Goal: Information Seeking & Learning: Learn about a topic

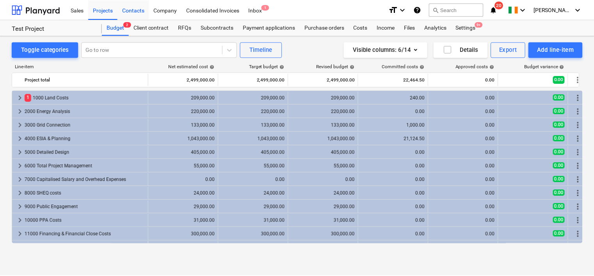
scroll to position [24, 0]
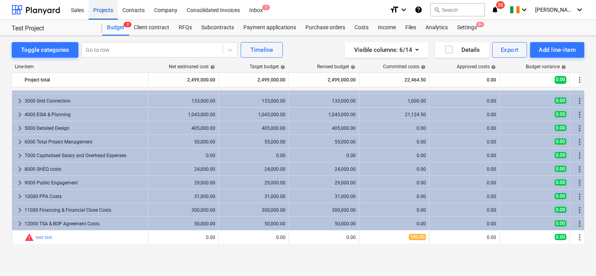
click at [104, 8] on div "Projects" at bounding box center [103, 10] width 29 height 20
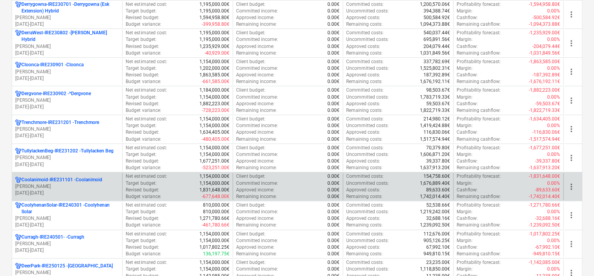
scroll to position [195, 0]
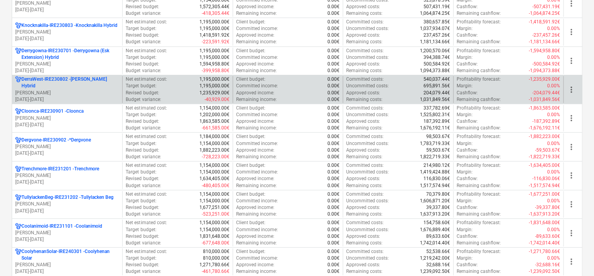
click at [82, 85] on p "DerraWest-IRE230802 - [PERSON_NAME] Hybrid" at bounding box center [69, 82] width 97 height 13
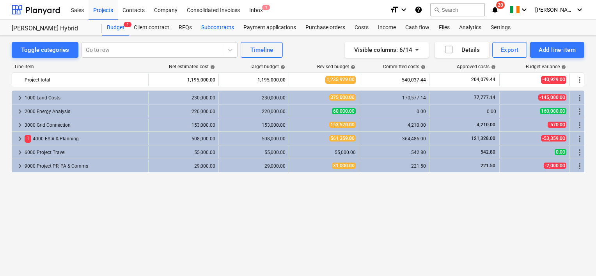
click at [213, 29] on div "Subcontracts" at bounding box center [218, 28] width 42 height 16
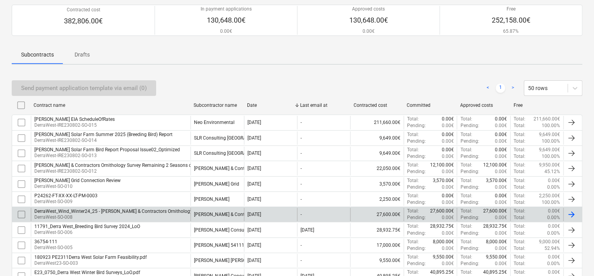
scroll to position [78, 0]
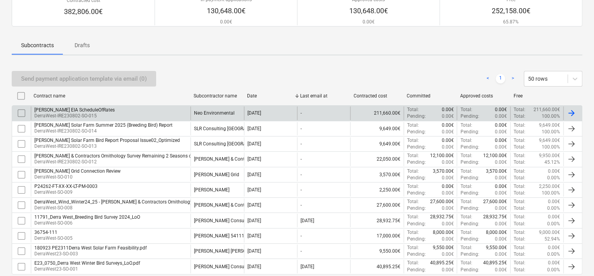
click at [130, 114] on div "[PERSON_NAME] EIA ScheduleOfRates DerraWest-IRE230802-SO-015" at bounding box center [111, 112] width 160 height 13
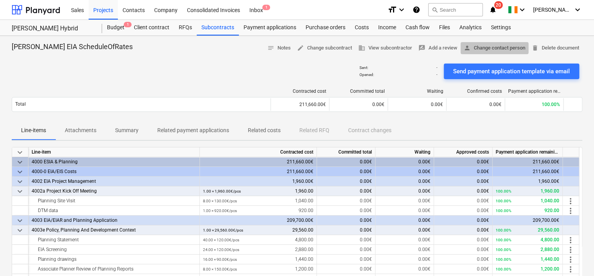
click at [487, 46] on span "person Change contact person" at bounding box center [494, 48] width 62 height 9
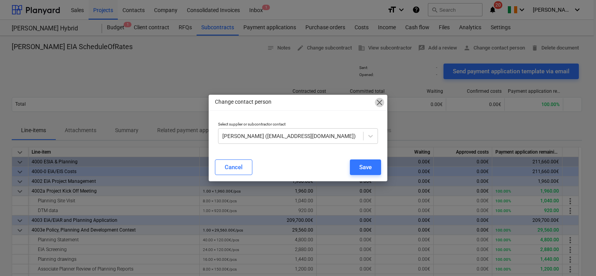
click at [382, 105] on span "close" at bounding box center [379, 102] width 9 height 9
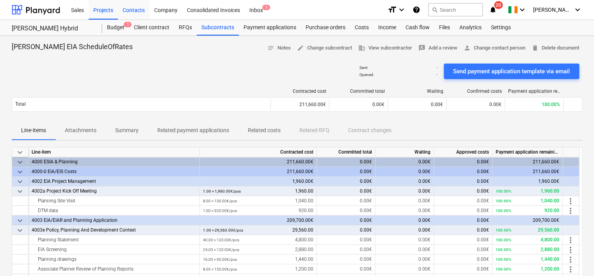
click at [135, 9] on div "Contacts" at bounding box center [134, 10] width 32 height 20
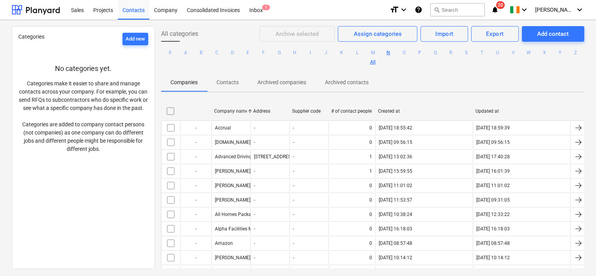
click at [393, 51] on button "N" at bounding box center [388, 52] width 9 height 9
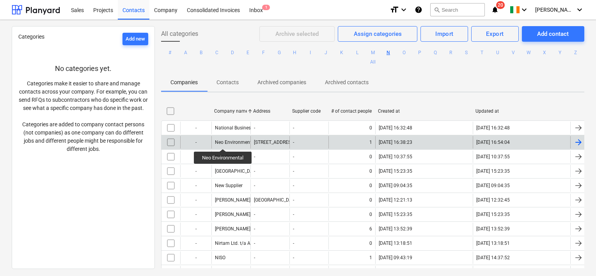
click at [223, 142] on div "Neo Environmental" at bounding box center [235, 142] width 41 height 5
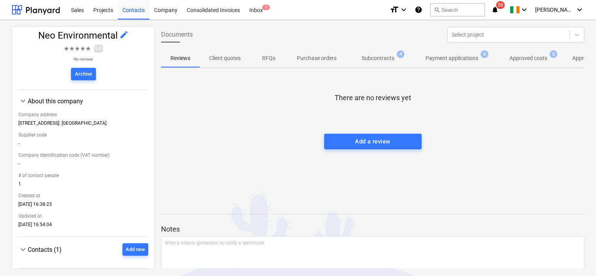
scroll to position [117, 0]
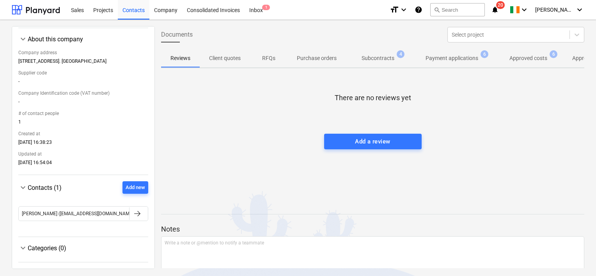
click at [26, 189] on span "keyboard_arrow_down" at bounding box center [22, 187] width 9 height 9
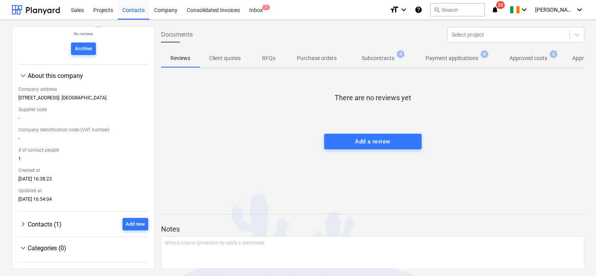
scroll to position [81, 0]
click at [22, 220] on span "keyboard_arrow_right" at bounding box center [22, 224] width 9 height 9
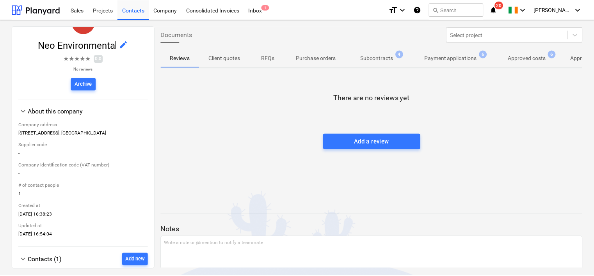
scroll to position [0, 0]
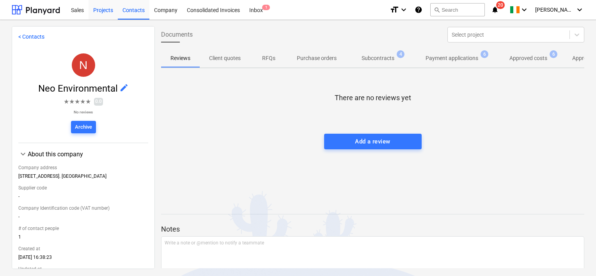
click at [98, 9] on div "Projects" at bounding box center [103, 10] width 29 height 20
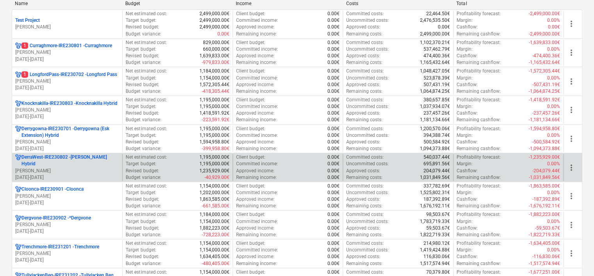
scroll to position [156, 0]
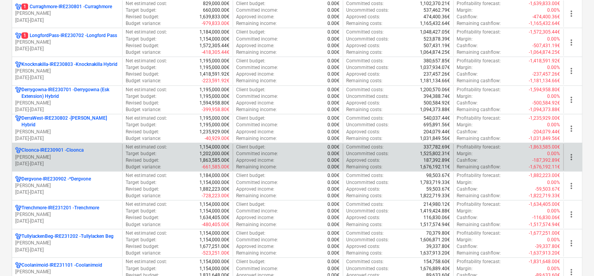
click at [85, 156] on p "[PERSON_NAME]" at bounding box center [67, 157] width 104 height 7
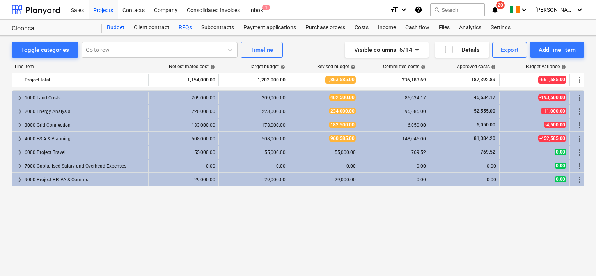
click at [180, 25] on div "RFQs" at bounding box center [185, 28] width 23 height 16
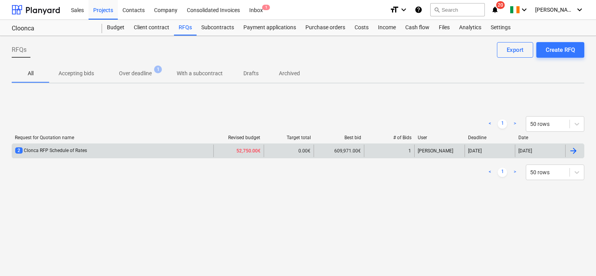
click at [196, 157] on div "2 Clonca RFP Schedule of Rates 52,750.00€ 0.00€ 609,971.00€ 1 [PERSON_NAME] [DA…" at bounding box center [298, 151] width 573 height 15
click at [135, 154] on div "2 Clonca RFP Schedule of Rates" at bounding box center [112, 151] width 201 height 12
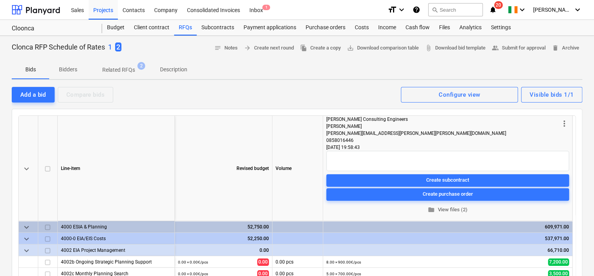
click at [119, 48] on span "2" at bounding box center [118, 47] width 6 height 9
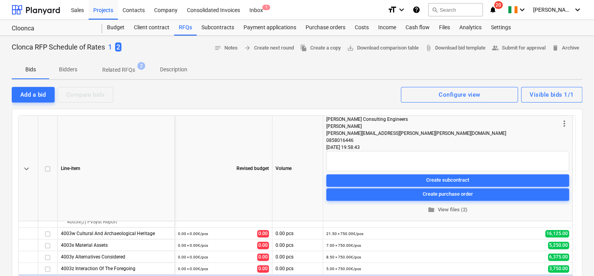
scroll to position [429, 0]
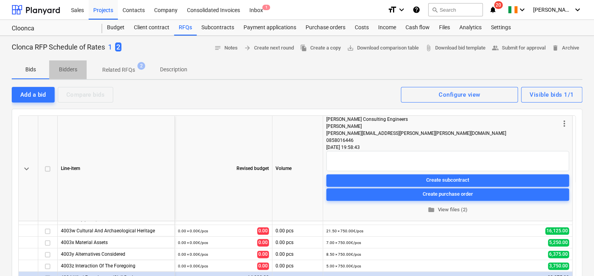
click at [69, 70] on p "Bidders" at bounding box center [67, 70] width 19 height 8
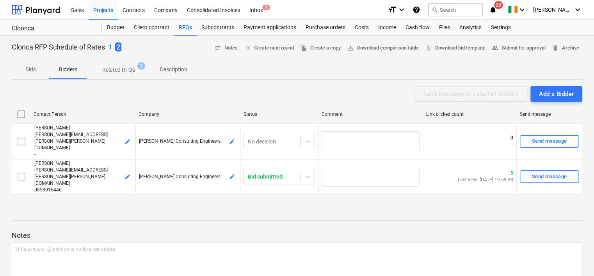
click at [34, 71] on p "Bids" at bounding box center [30, 70] width 19 height 8
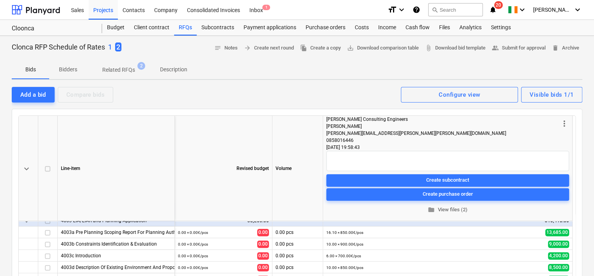
scroll to position [117, 0]
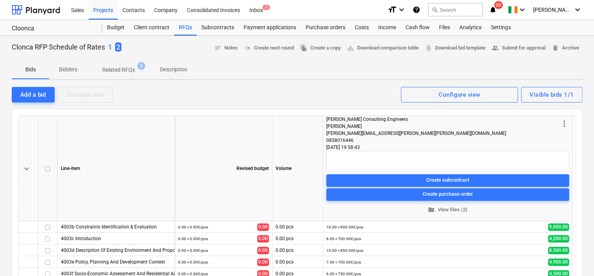
click at [122, 69] on p "Related RFQs" at bounding box center [118, 70] width 33 height 8
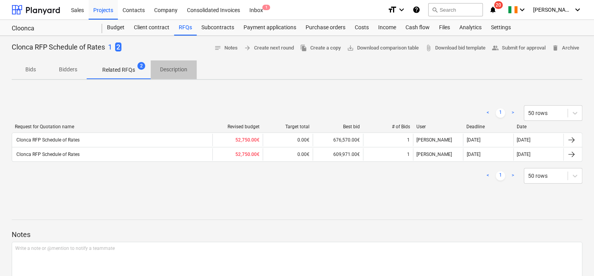
click at [171, 71] on p "Description" at bounding box center [173, 70] width 27 height 8
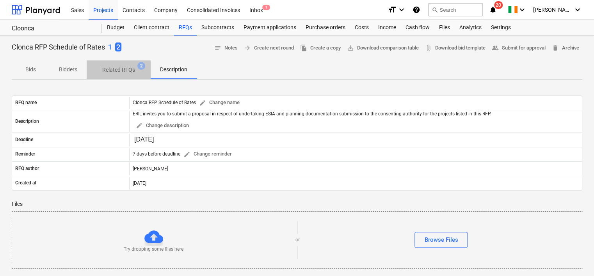
click at [115, 69] on p "Related RFQs" at bounding box center [118, 70] width 33 height 8
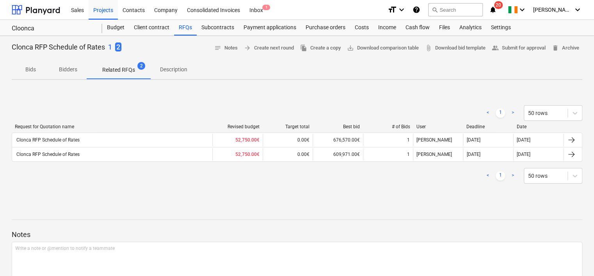
click at [110, 48] on p "1" at bounding box center [110, 47] width 4 height 9
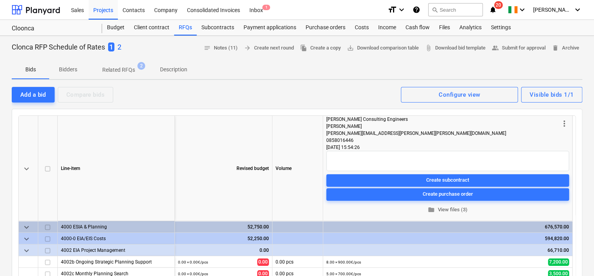
click at [73, 70] on p "Bidders" at bounding box center [67, 70] width 19 height 8
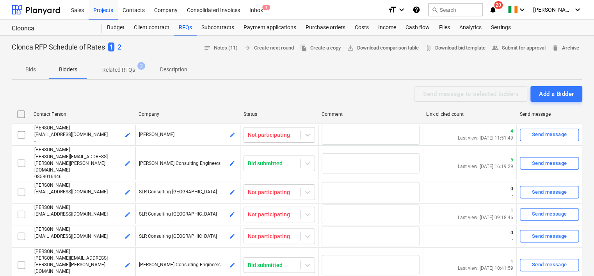
click at [118, 69] on p "Related RFQs" at bounding box center [118, 70] width 33 height 8
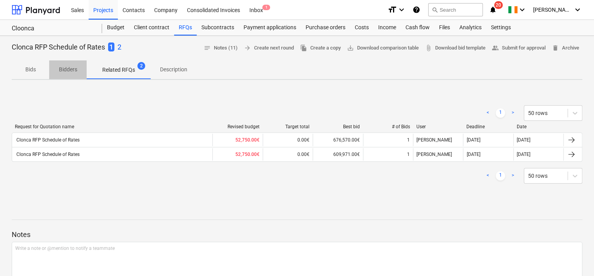
click at [66, 72] on p "Bidders" at bounding box center [67, 70] width 19 height 8
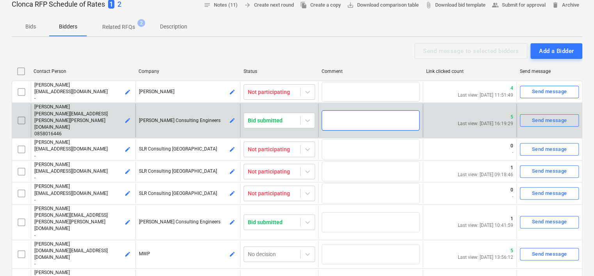
scroll to position [39, 0]
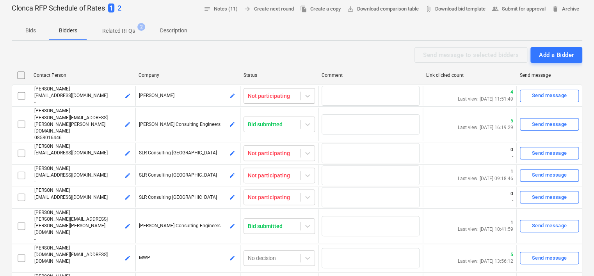
click at [28, 32] on p "Bids" at bounding box center [30, 31] width 19 height 8
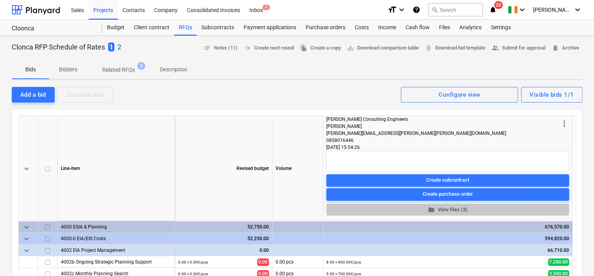
click at [439, 211] on span "folder View files (3)" at bounding box center [447, 209] width 236 height 9
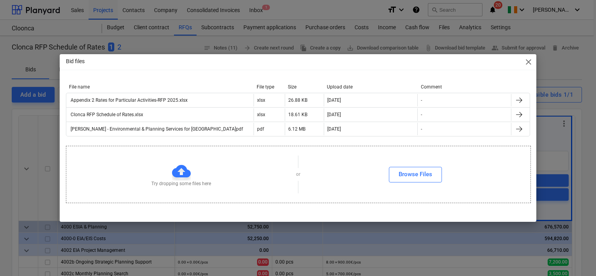
click at [526, 62] on span "close" at bounding box center [528, 61] width 9 height 9
